Goal: Entertainment & Leisure: Consume media (video, audio)

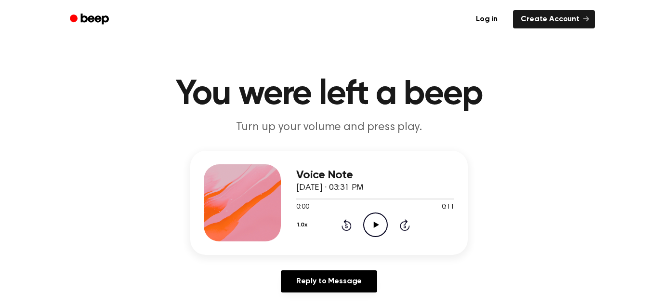
click at [370, 226] on icon "Play Audio" at bounding box center [375, 224] width 25 height 25
click at [371, 229] on icon "Play Audio" at bounding box center [375, 224] width 25 height 25
click at [374, 225] on icon at bounding box center [375, 225] width 5 height 6
click at [381, 226] on icon "Play Audio" at bounding box center [375, 224] width 25 height 25
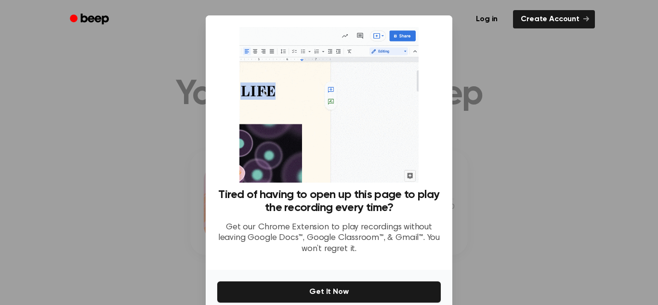
click at [526, 98] on div at bounding box center [329, 152] width 658 height 305
click at [561, 223] on div at bounding box center [329, 152] width 658 height 305
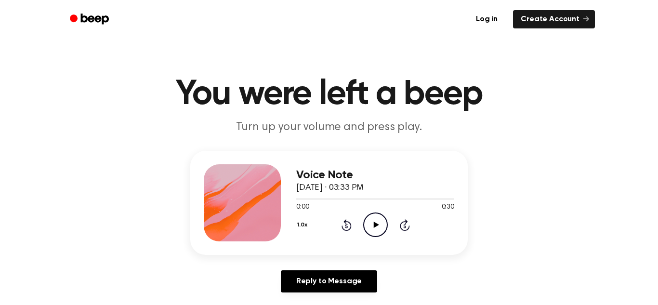
click at [376, 235] on icon "Play Audio" at bounding box center [375, 224] width 25 height 25
click at [376, 235] on icon "Pause Audio" at bounding box center [375, 224] width 25 height 25
click at [345, 228] on icon "Rewind 5 seconds" at bounding box center [346, 225] width 11 height 13
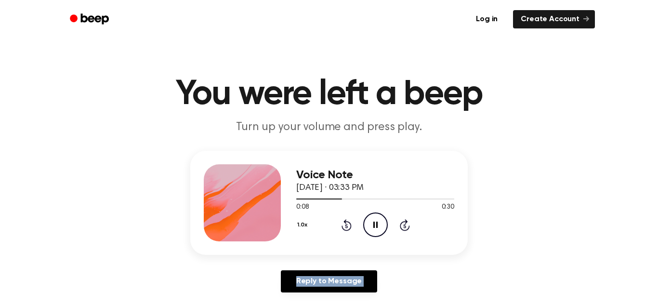
click at [345, 228] on icon "Rewind 5 seconds" at bounding box center [346, 225] width 11 height 13
click at [373, 222] on icon "Play Audio" at bounding box center [375, 224] width 25 height 25
click at [379, 228] on icon "Play Audio" at bounding box center [375, 224] width 25 height 25
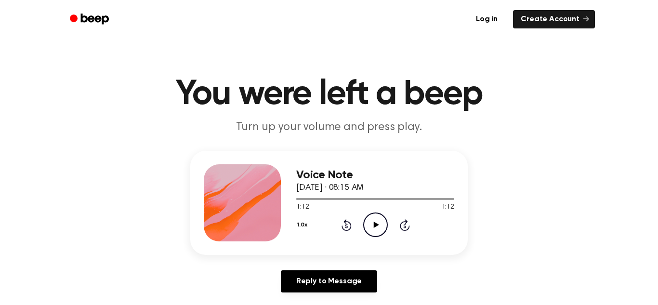
click at [379, 228] on icon "Play Audio" at bounding box center [375, 224] width 25 height 25
click at [376, 228] on icon "Play Audio" at bounding box center [375, 224] width 25 height 25
click at [376, 228] on icon "Pause Audio" at bounding box center [375, 224] width 25 height 25
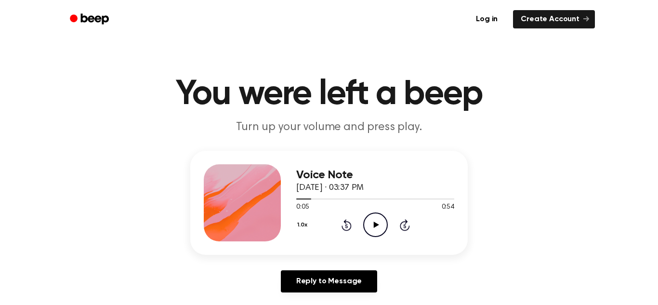
click at [376, 228] on icon "Play Audio" at bounding box center [375, 224] width 25 height 25
click at [376, 228] on icon "Pause Audio" at bounding box center [375, 224] width 25 height 25
click at [376, 228] on icon "Play Audio" at bounding box center [375, 224] width 25 height 25
click at [376, 228] on icon "Pause Audio" at bounding box center [375, 224] width 25 height 25
click at [376, 228] on icon "Play Audio" at bounding box center [375, 224] width 25 height 25
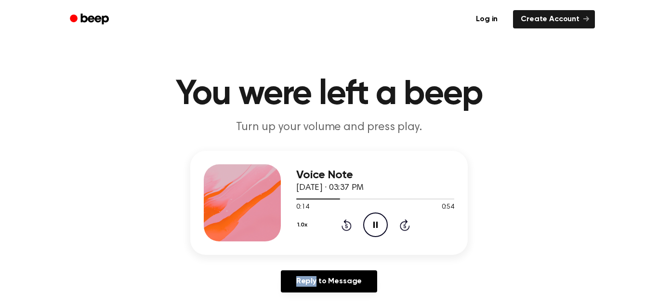
click at [376, 228] on icon "Pause Audio" at bounding box center [375, 224] width 25 height 25
click at [376, 228] on icon "Play Audio" at bounding box center [375, 224] width 25 height 25
click at [376, 228] on icon "Pause Audio" at bounding box center [375, 224] width 25 height 25
click at [376, 228] on icon "Play Audio" at bounding box center [375, 224] width 25 height 25
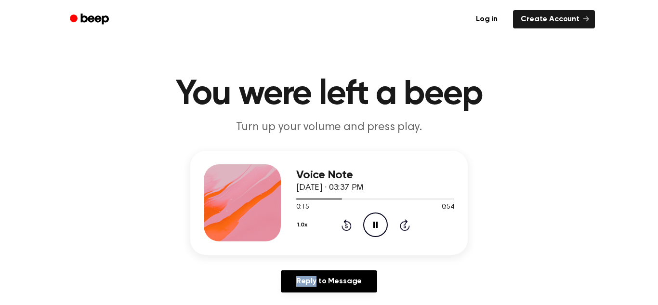
click at [376, 228] on icon "Pause Audio" at bounding box center [375, 224] width 25 height 25
click at [376, 228] on icon "Play Audio" at bounding box center [375, 224] width 25 height 25
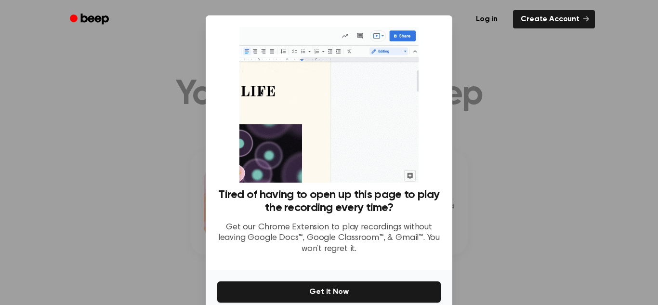
click at [376, 228] on p "Get our Chrome Extension to play recordings without leaving Google Docs™, Googl…" at bounding box center [329, 238] width 224 height 33
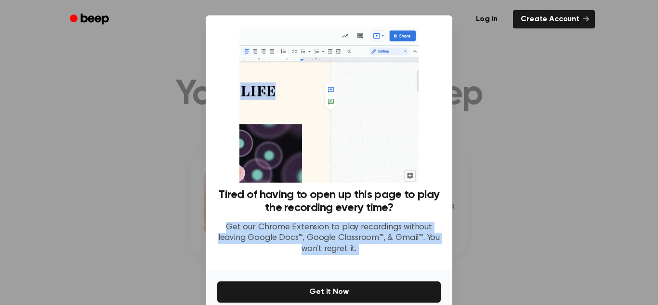
click at [376, 228] on p "Get our Chrome Extension to play recordings without leaving Google Docs™, Googl…" at bounding box center [329, 238] width 224 height 33
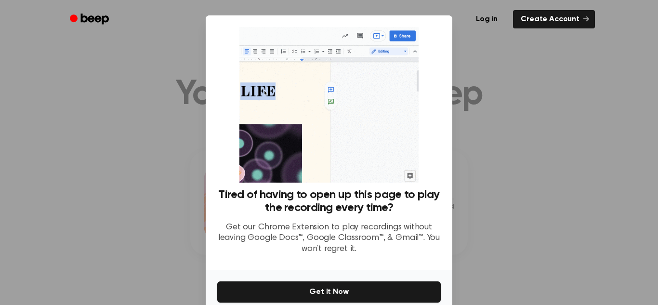
click at [460, 213] on div at bounding box center [329, 152] width 658 height 305
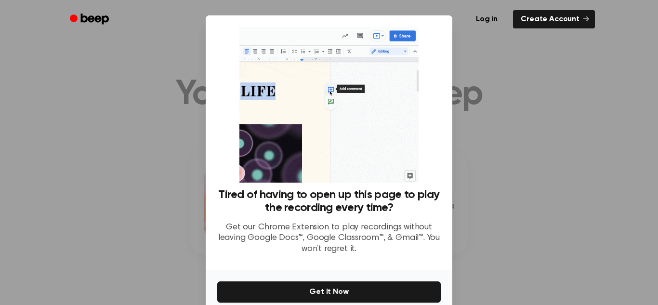
click at [460, 213] on div at bounding box center [329, 152] width 658 height 305
click at [576, 52] on div at bounding box center [329, 152] width 658 height 305
